Goal: Task Accomplishment & Management: Manage account settings

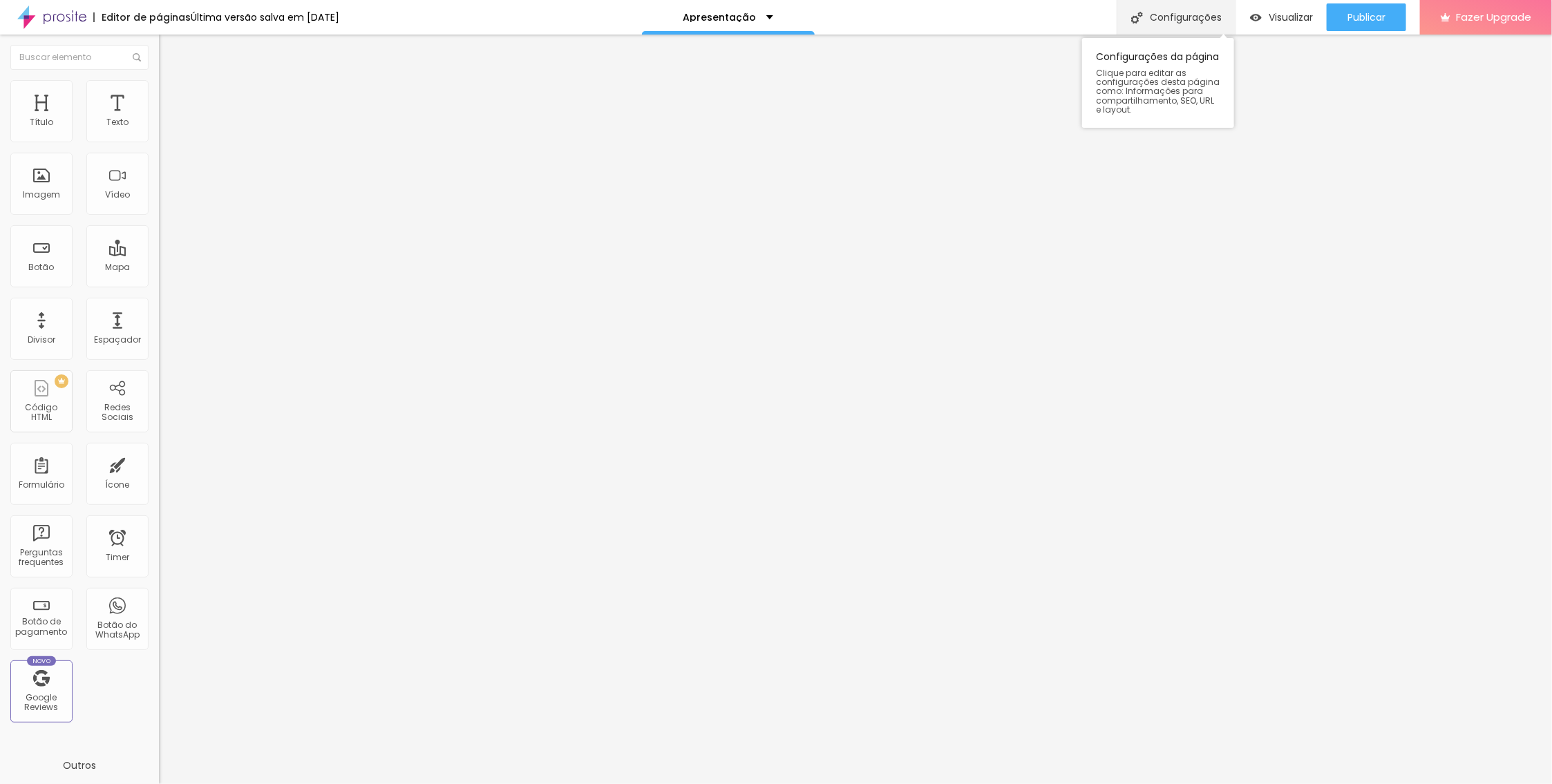
click at [1202, 11] on div "Configurações" at bounding box center [1175, 17] width 118 height 35
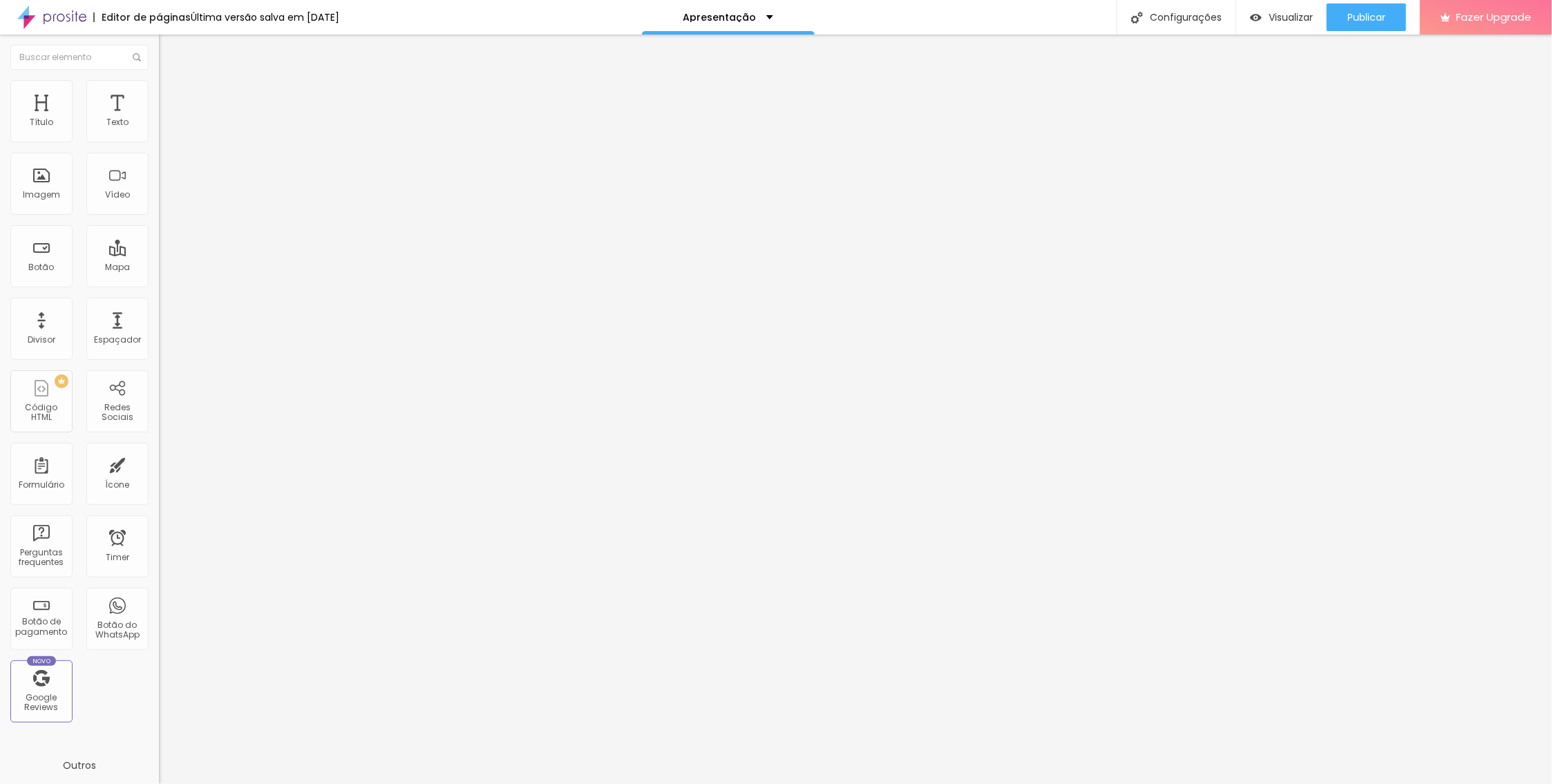
click at [1040, 783] on div "Configurações da página" at bounding box center [776, 794] width 1552 height 21
click at [1035, 783] on div at bounding box center [776, 798] width 1552 height 12
click at [1178, 22] on div "Configurações" at bounding box center [1175, 17] width 118 height 35
click at [1031, 783] on div at bounding box center [776, 798] width 1552 height 12
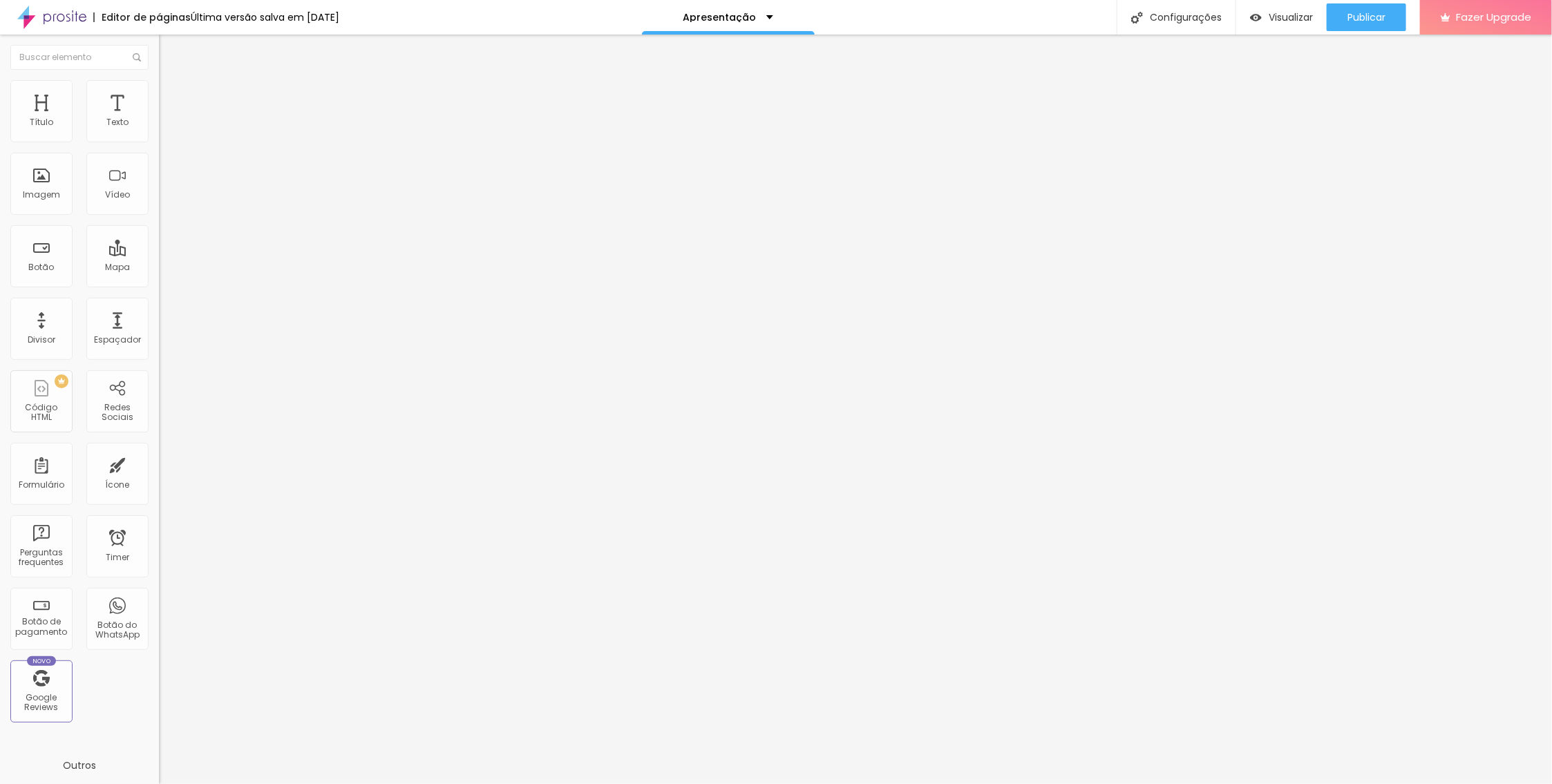
click at [61, 21] on img at bounding box center [52, 17] width 70 height 35
